Goal: Task Accomplishment & Management: Use online tool/utility

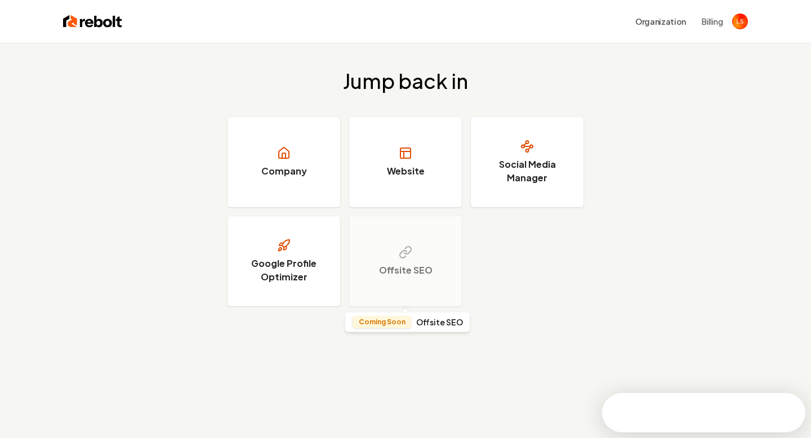
click at [430, 324] on h4 "Offsite SEO" at bounding box center [439, 322] width 47 height 8
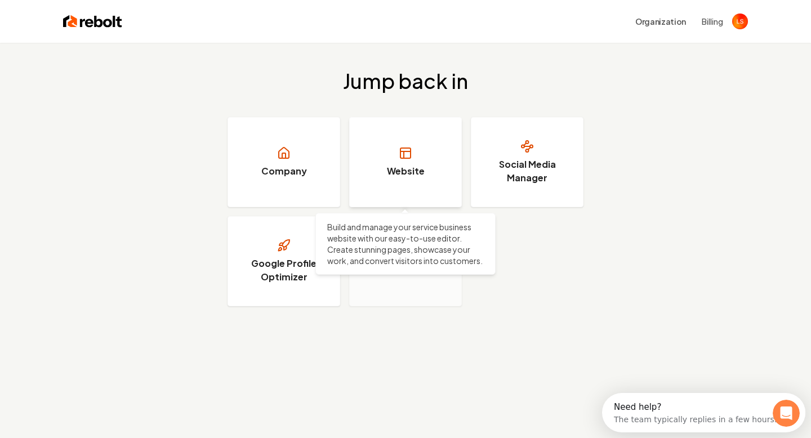
click at [411, 150] on icon at bounding box center [406, 153] width 14 height 14
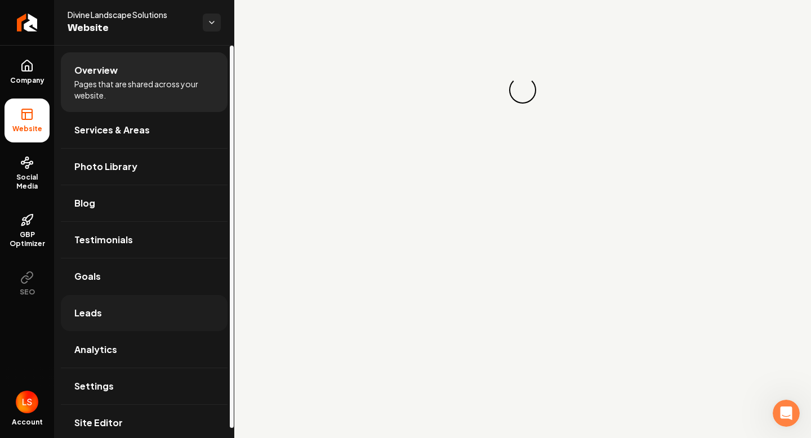
click at [91, 321] on link "Leads" at bounding box center [144, 313] width 167 height 36
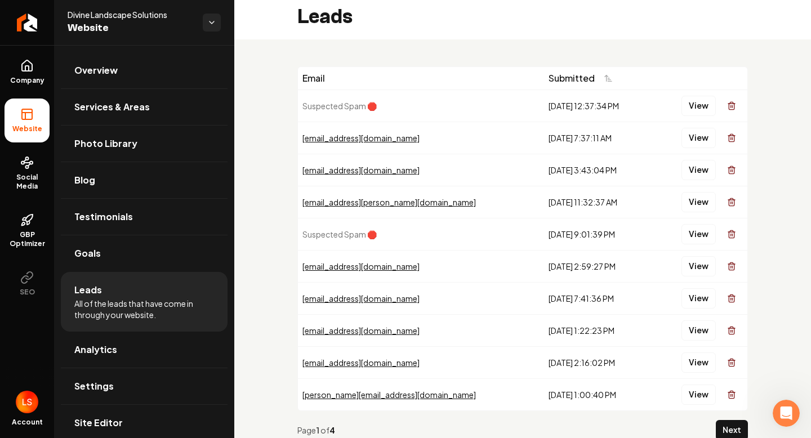
scroll to position [7, 0]
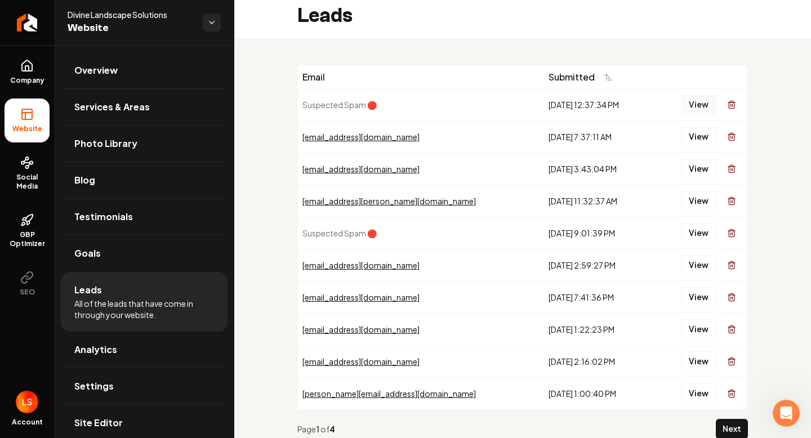
click at [698, 109] on button "View" at bounding box center [698, 105] width 34 height 20
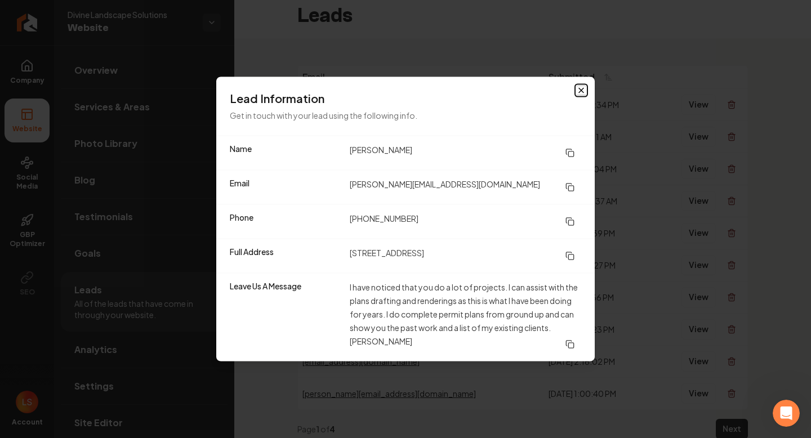
click at [582, 87] on icon "button" at bounding box center [581, 90] width 9 height 9
